Goal: Obtain resource: Download file/media

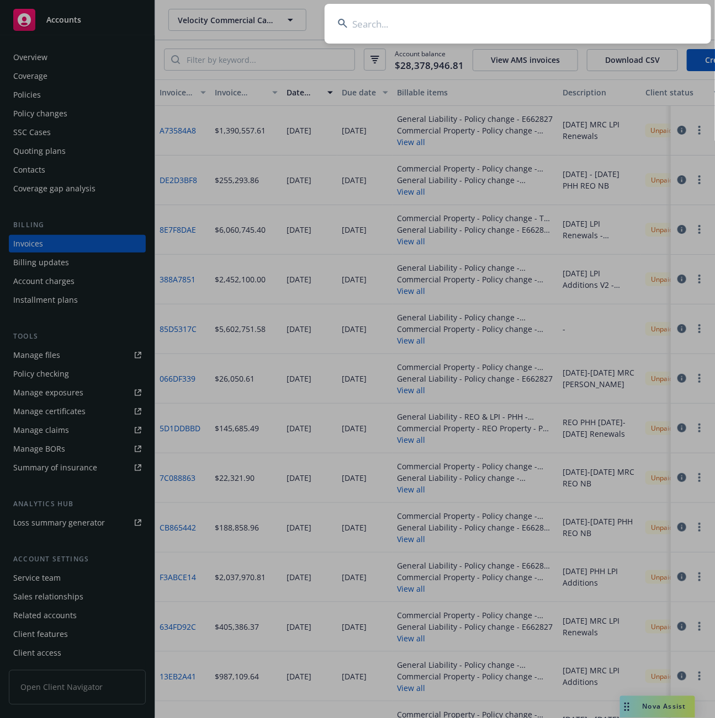
click at [377, 28] on input at bounding box center [517, 24] width 386 height 40
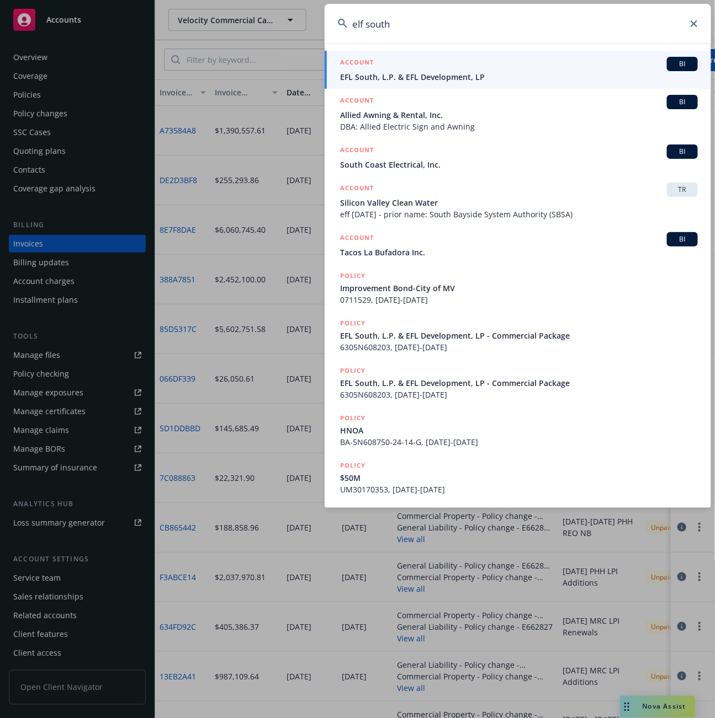
type input "elf south"
click at [354, 76] on span "EFL South, L.P. & EFL Development, LP" at bounding box center [519, 77] width 358 height 12
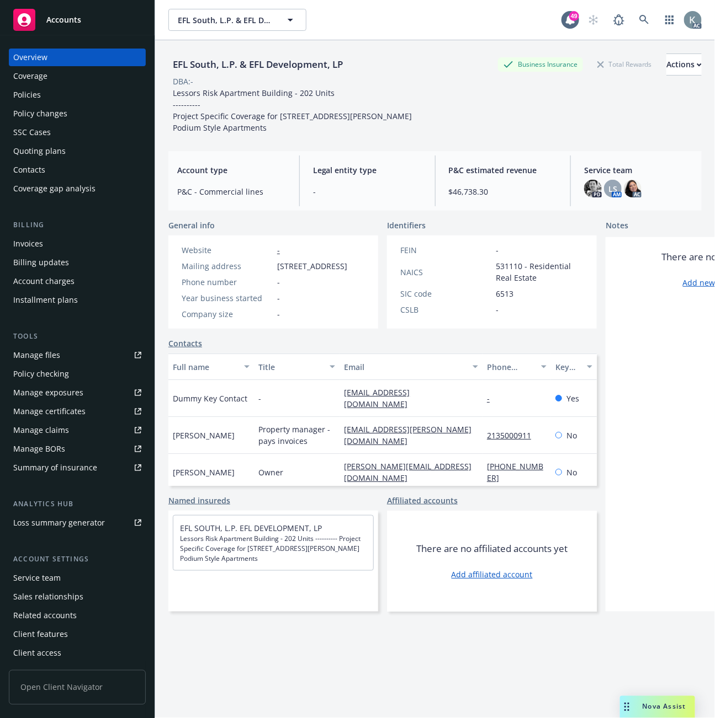
click at [29, 238] on div "Invoices" at bounding box center [28, 244] width 30 height 18
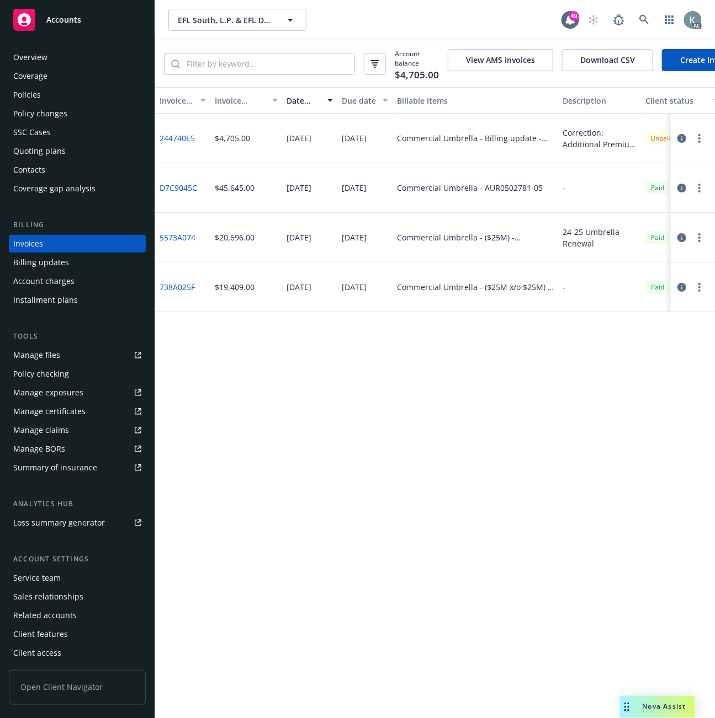
click at [344, 512] on div "Invoice ID Invoice amount Date issued Due date Billable items Description Clien…" at bounding box center [435, 402] width 560 height 631
click at [645, 15] on icon at bounding box center [644, 20] width 10 height 10
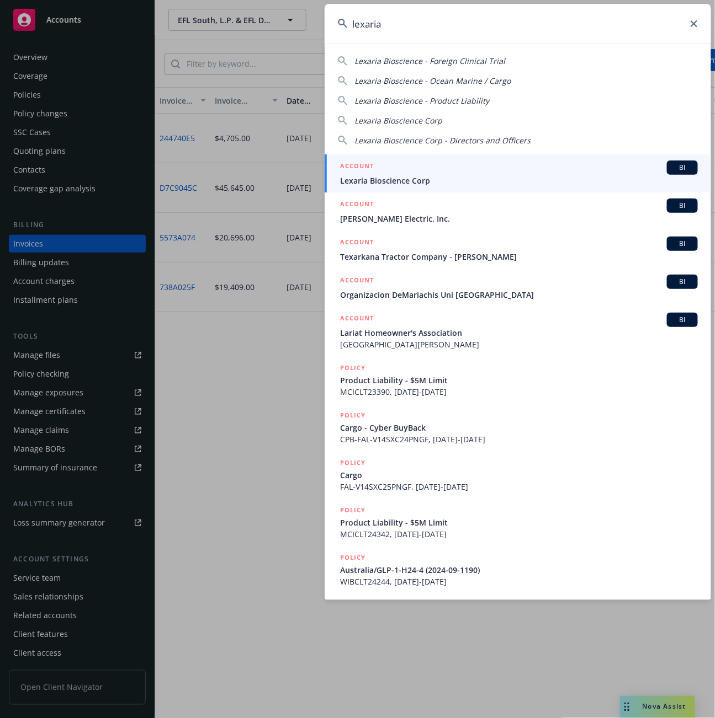
type input "lexaria"
click at [374, 178] on span "Lexaria Bioscience Corp" at bounding box center [519, 181] width 358 height 12
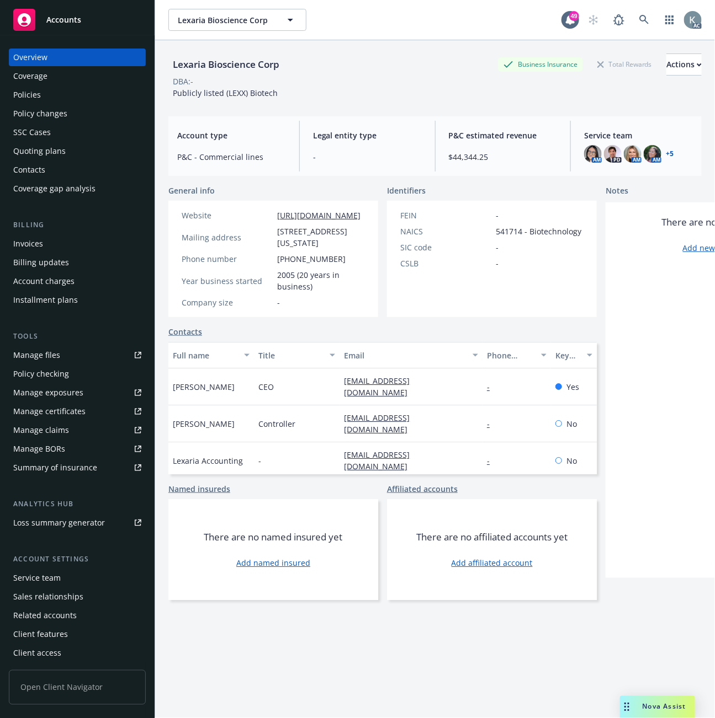
click at [24, 244] on div "Invoices" at bounding box center [28, 244] width 30 height 18
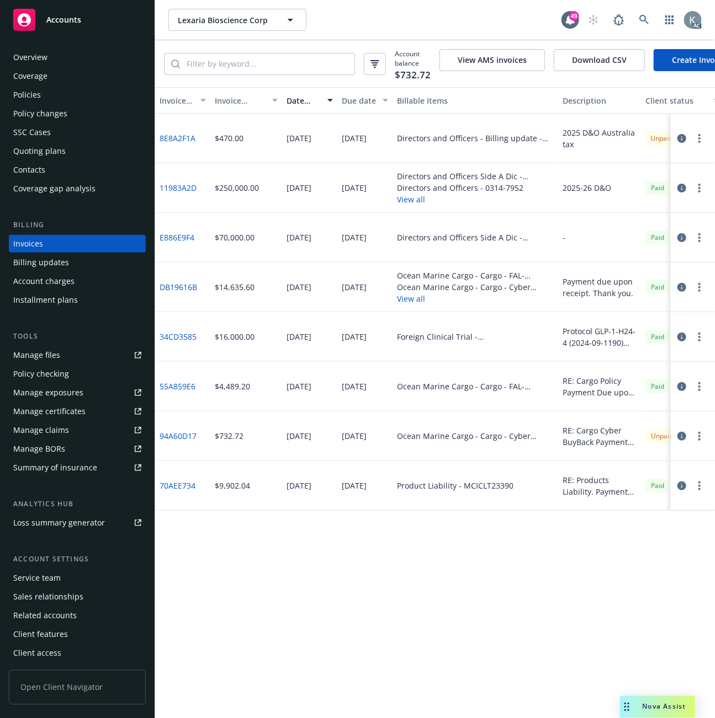
click at [171, 144] on link "8E8A2F1A" at bounding box center [177, 138] width 36 height 12
click at [640, 15] on icon at bounding box center [644, 20] width 10 height 10
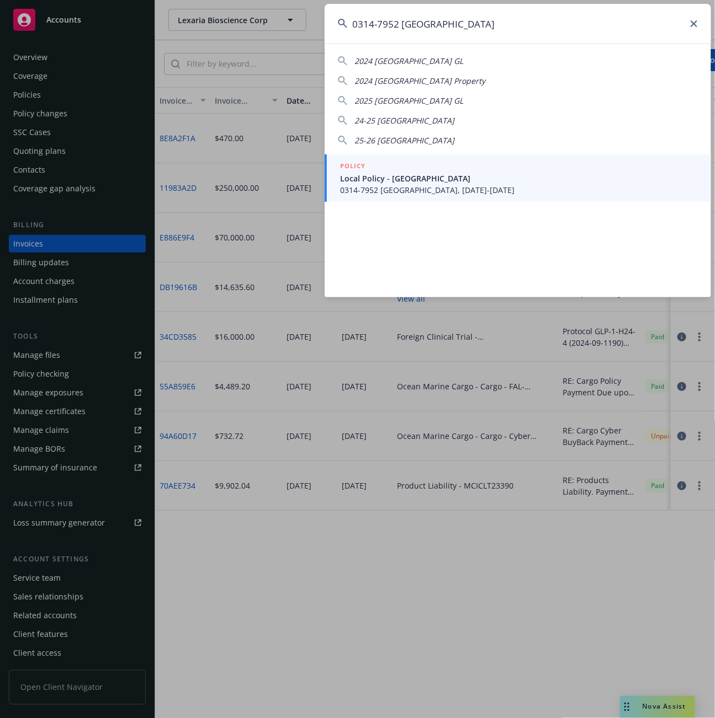
type input "0314-7952 [GEOGRAPHIC_DATA]"
click at [395, 181] on span "Local Policy - [GEOGRAPHIC_DATA]" at bounding box center [519, 179] width 358 height 12
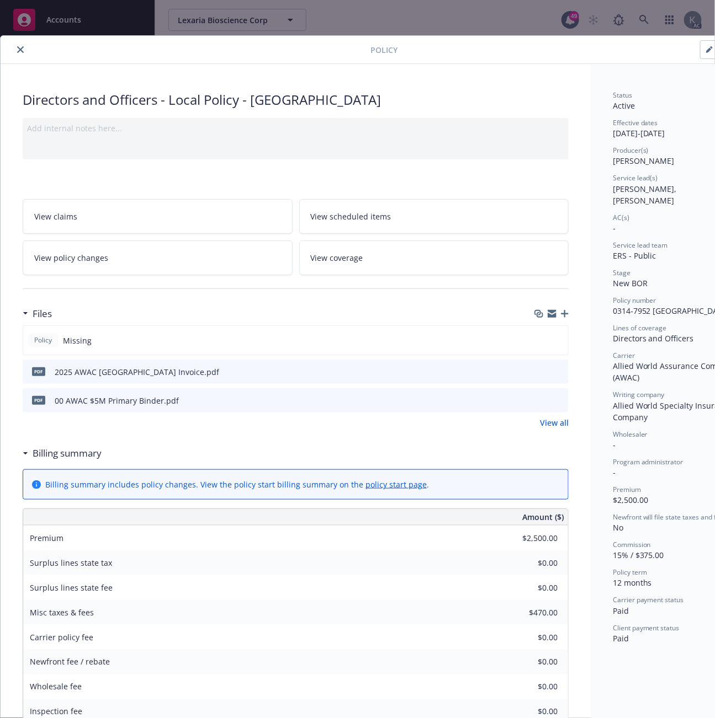
click at [370, 102] on div "Directors and Officers - Local Policy - [GEOGRAPHIC_DATA]" at bounding box center [296, 99] width 546 height 19
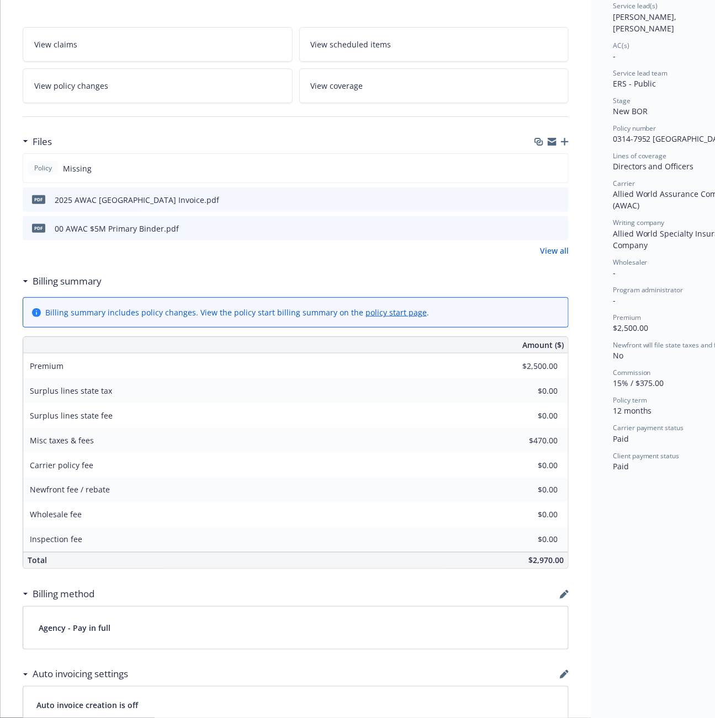
scroll to position [184, 0]
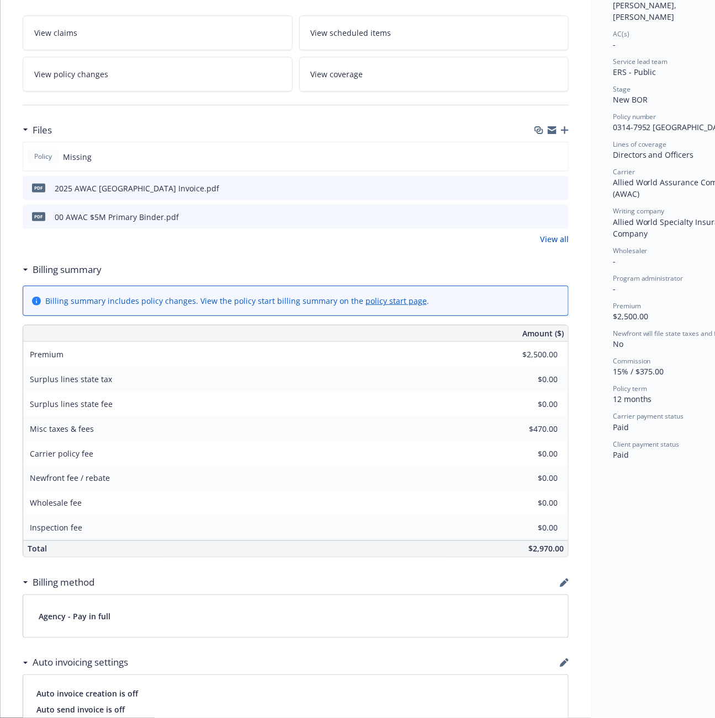
click at [540, 183] on icon "download file" at bounding box center [539, 187] width 9 height 9
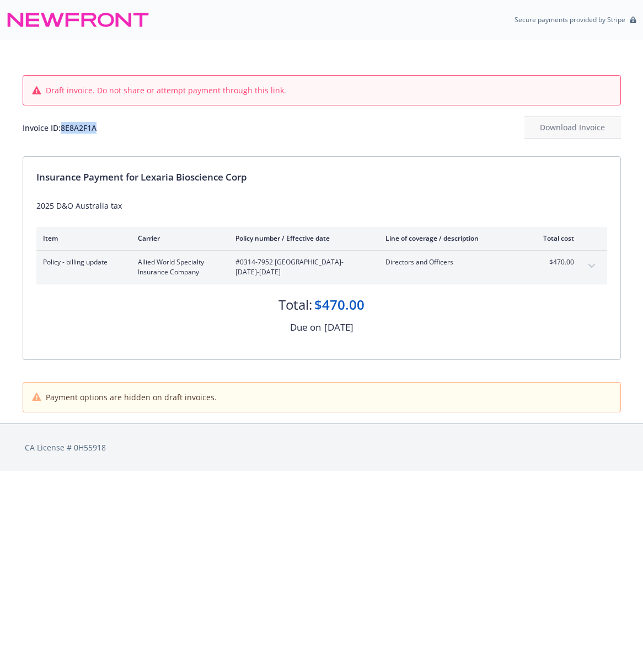
drag, startPoint x: 102, startPoint y: 129, endPoint x: 64, endPoint y: 132, distance: 37.7
click at [64, 131] on div "Invoice ID: 8E8A2F1A Download Invoice" at bounding box center [322, 127] width 599 height 22
copy div "8E8A2F1A"
click at [250, 139] on div "Draft invoice. Do not share or attempt payment through this link. Invoice ID: 8…" at bounding box center [322, 98] width 599 height 116
copy div "8E8A2F1A"
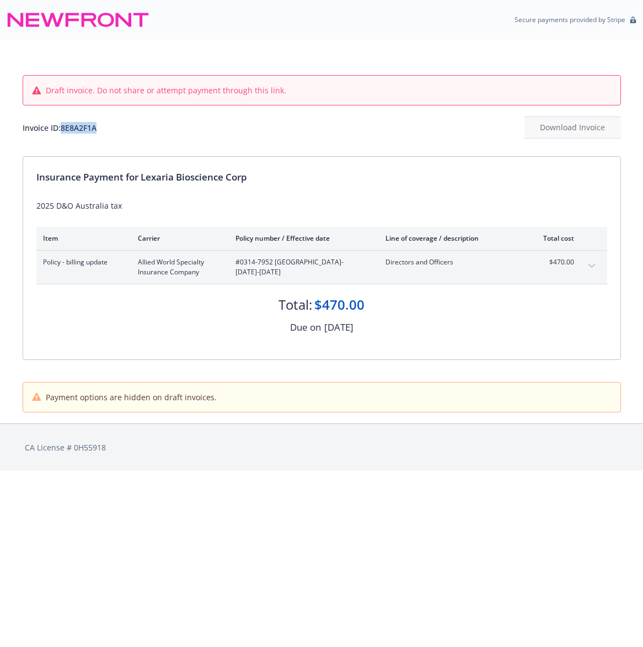
copy div "8E8A2F1A"
